Goal: Task Accomplishment & Management: Complete application form

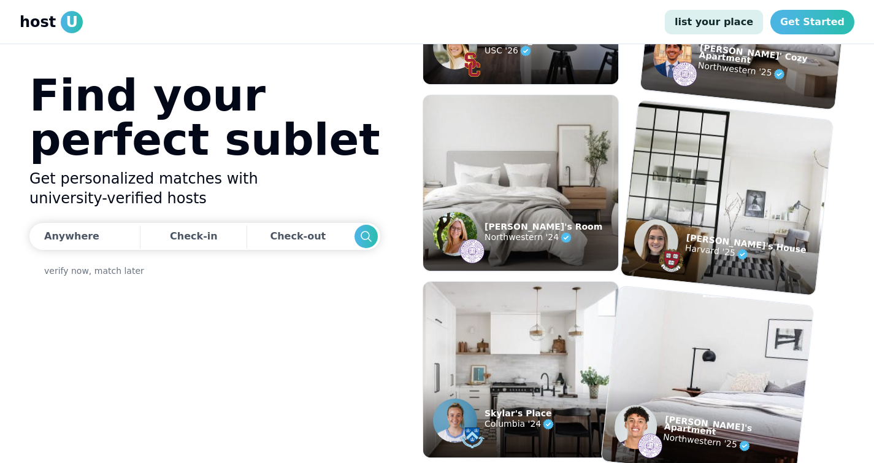
click at [733, 25] on link "list your place" at bounding box center [714, 22] width 98 height 25
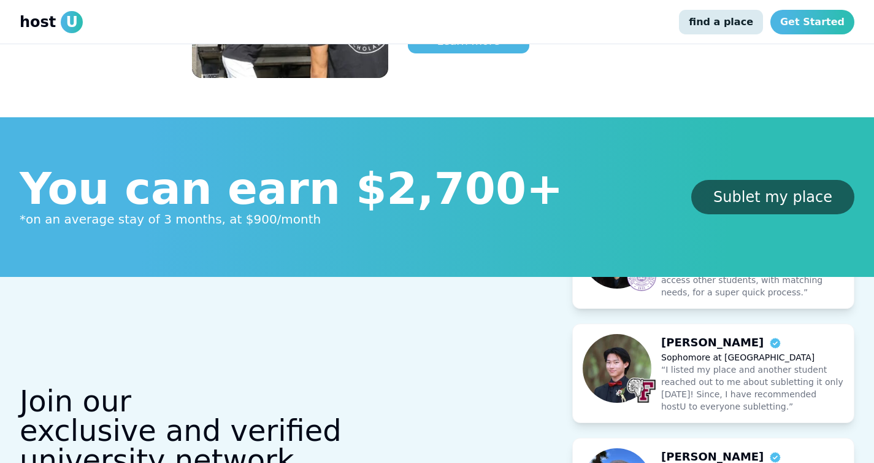
scroll to position [834, 0]
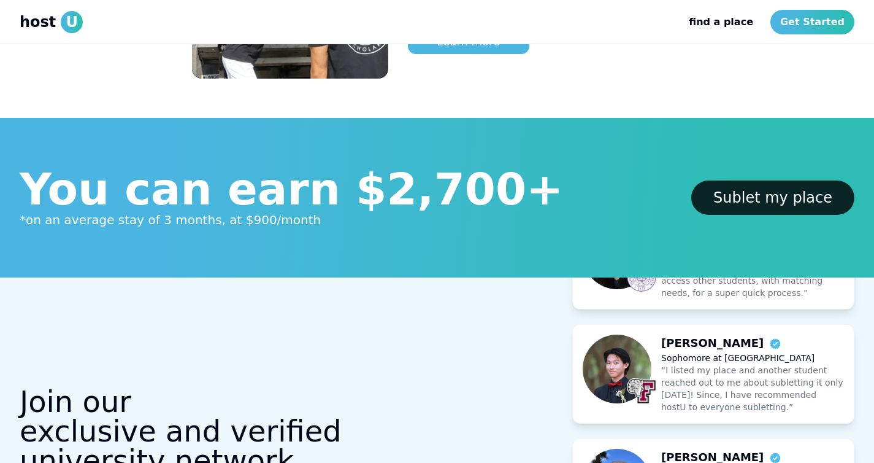
click at [798, 196] on link "Sublet my place" at bounding box center [772, 197] width 163 height 34
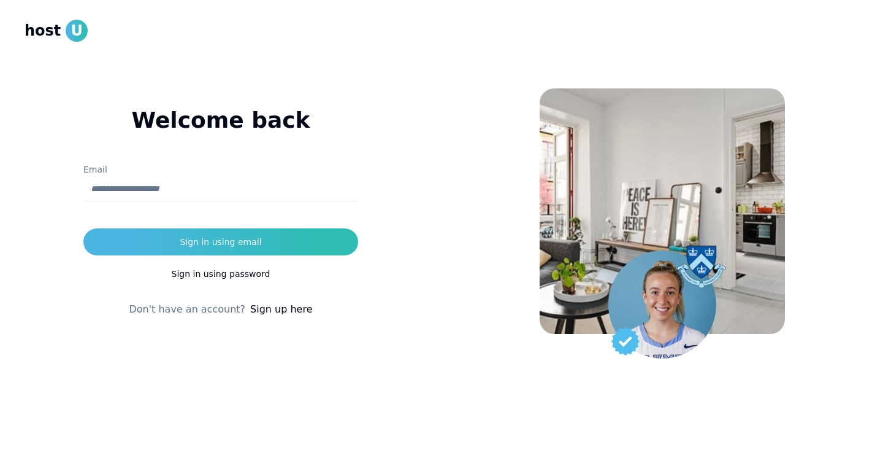
click at [172, 190] on input "Email" at bounding box center [220, 189] width 275 height 25
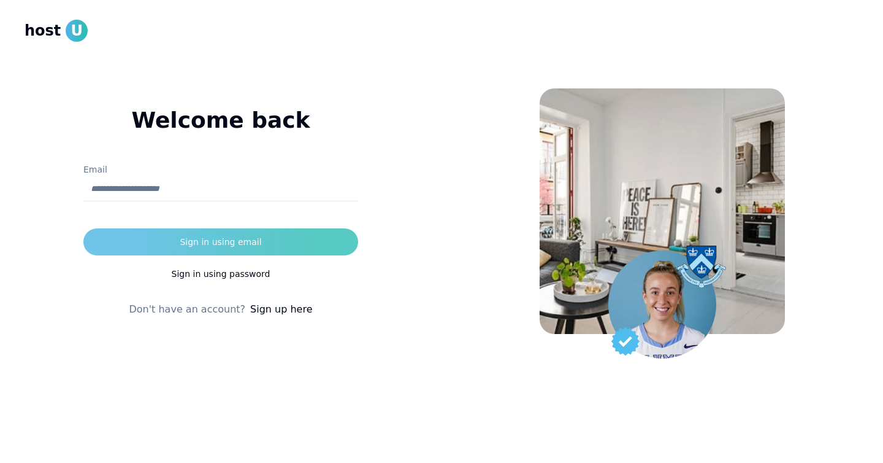
type input "**********"
click at [340, 248] on button "Sign in using email" at bounding box center [220, 241] width 275 height 27
